Goal: Task Accomplishment & Management: Manage account settings

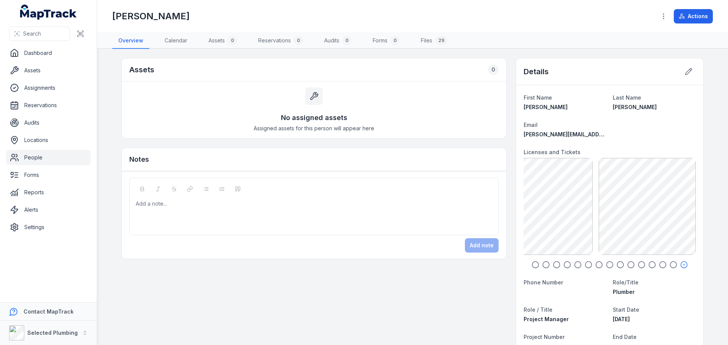
click at [533, 266] on icon "button" at bounding box center [535, 265] width 8 height 8
click at [549, 229] on div "GR-Fit to Work 328.92 KB" at bounding box center [572, 206] width 97 height 97
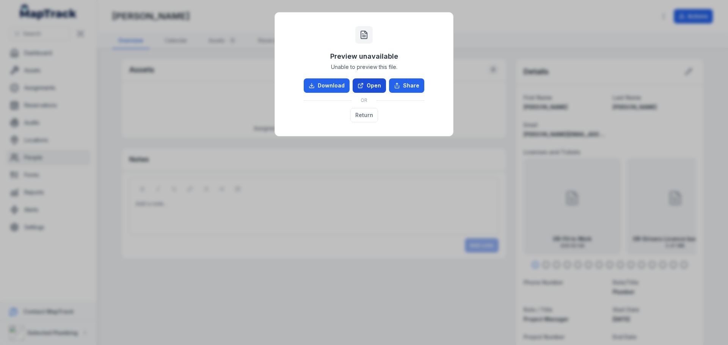
click at [368, 84] on link "Open" at bounding box center [369, 85] width 33 height 14
click at [362, 116] on button "Return" at bounding box center [364, 115] width 28 height 14
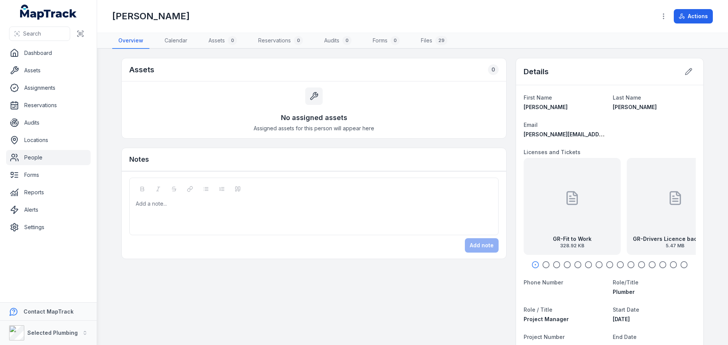
click at [44, 158] on link "People" at bounding box center [48, 157] width 85 height 15
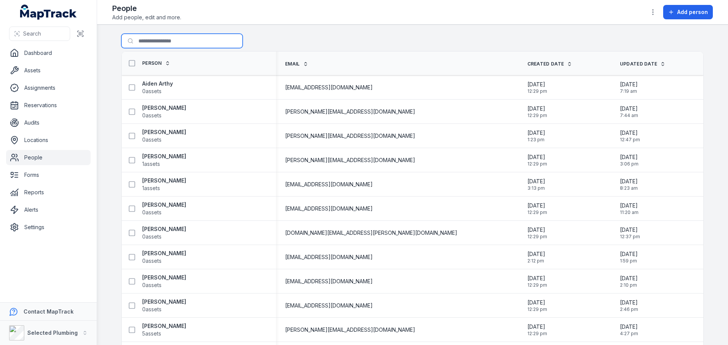
click at [175, 41] on input "Search for people" at bounding box center [181, 41] width 121 height 14
type input "*****"
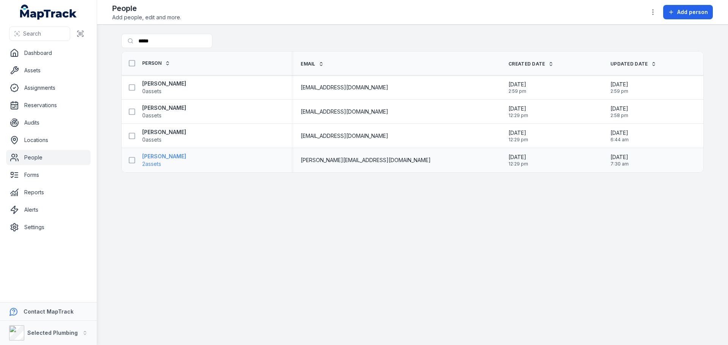
click at [158, 156] on strong "[PERSON_NAME]" at bounding box center [164, 157] width 44 height 8
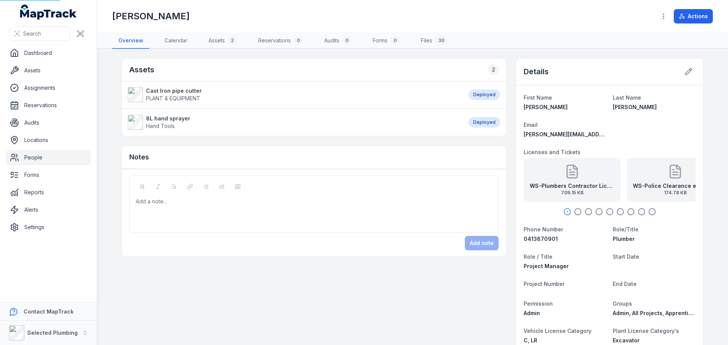
click at [158, 156] on div "Notes" at bounding box center [314, 157] width 384 height 23
click at [687, 73] on icon at bounding box center [689, 72] width 8 height 8
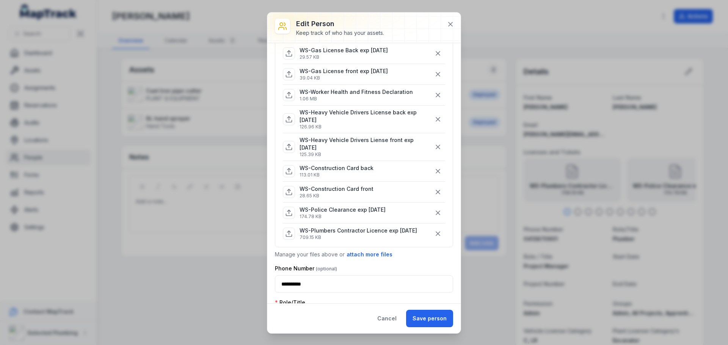
scroll to position [114, 0]
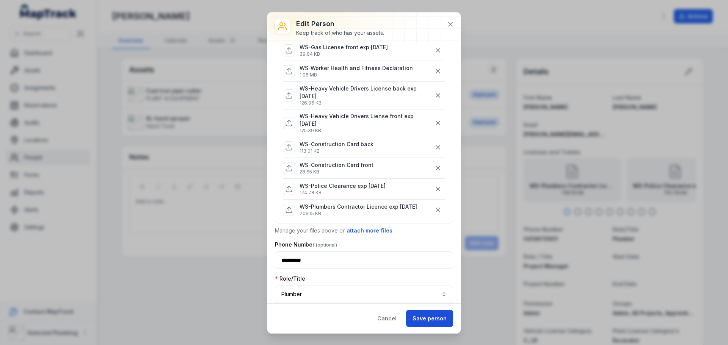
click at [423, 317] on button "Save person" at bounding box center [429, 318] width 47 height 17
